Goal: Navigation & Orientation: Find specific page/section

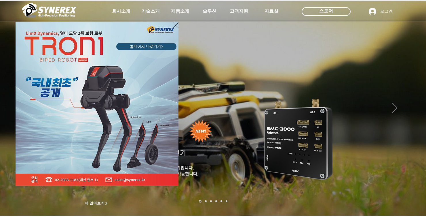
click at [220, 80] on div "LimX Dinamics" at bounding box center [213, 109] width 426 height 218
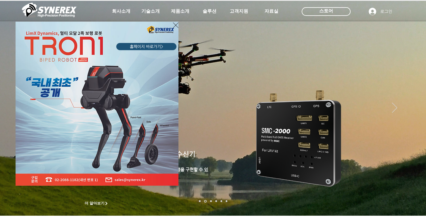
click at [416, 77] on div "LimX Dinamics" at bounding box center [213, 109] width 426 height 218
click at [414, 82] on div "LimX Dinamics" at bounding box center [213, 109] width 426 height 218
click at [413, 76] on div "LimX Dinamics" at bounding box center [213, 109] width 426 height 218
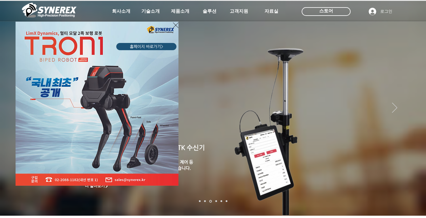
click at [412, 78] on div "LimX Dinamics" at bounding box center [213, 109] width 426 height 218
